Goal: Transaction & Acquisition: Subscribe to service/newsletter

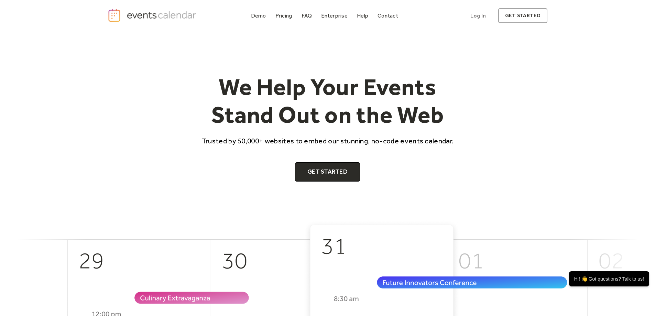
click at [290, 15] on div "Pricing" at bounding box center [284, 16] width 17 height 4
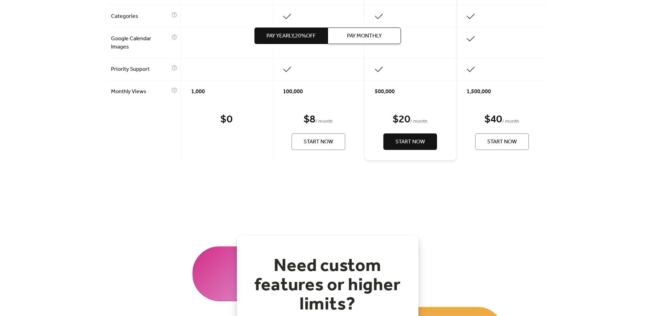
scroll to position [515, 0]
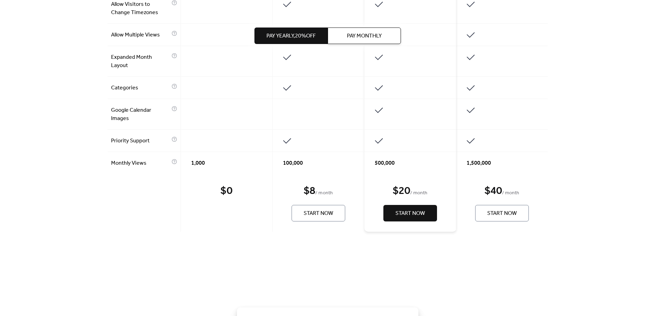
click at [241, 202] on div "$ 0 Start Now" at bounding box center [227, 203] width 92 height 58
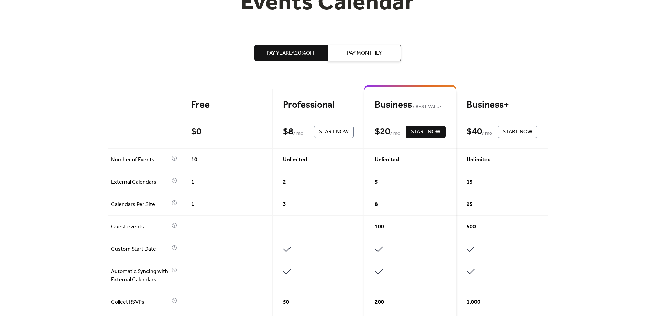
scroll to position [103, 0]
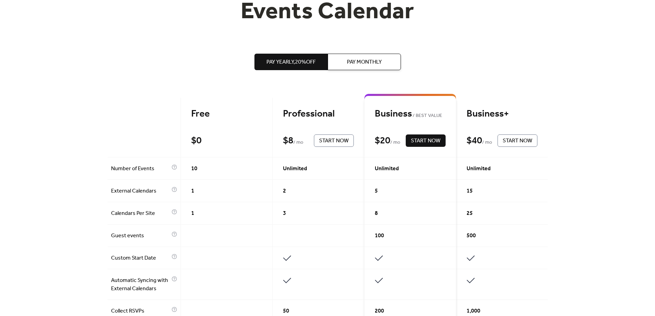
click at [209, 141] on div "$ 0" at bounding box center [205, 141] width 28 height 12
click at [205, 110] on div "Free" at bounding box center [226, 114] width 71 height 12
click at [166, 124] on div at bounding box center [144, 128] width 73 height 60
